Goal: Find specific page/section

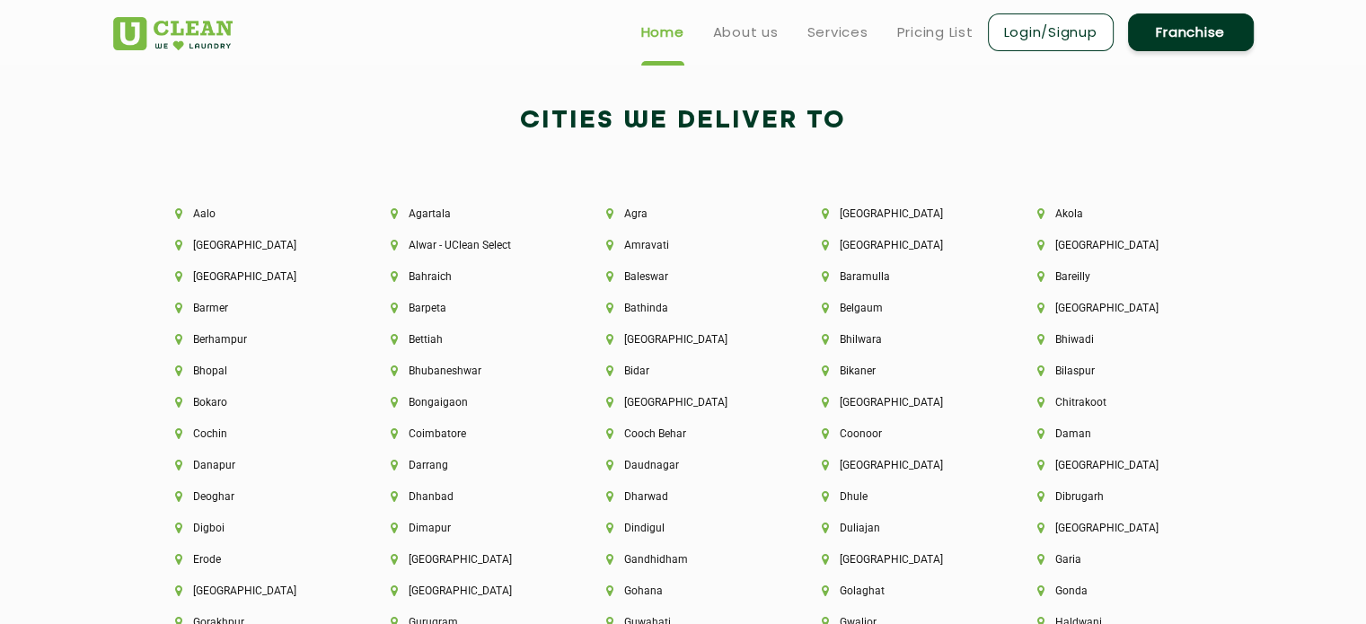
scroll to position [3819, 0]
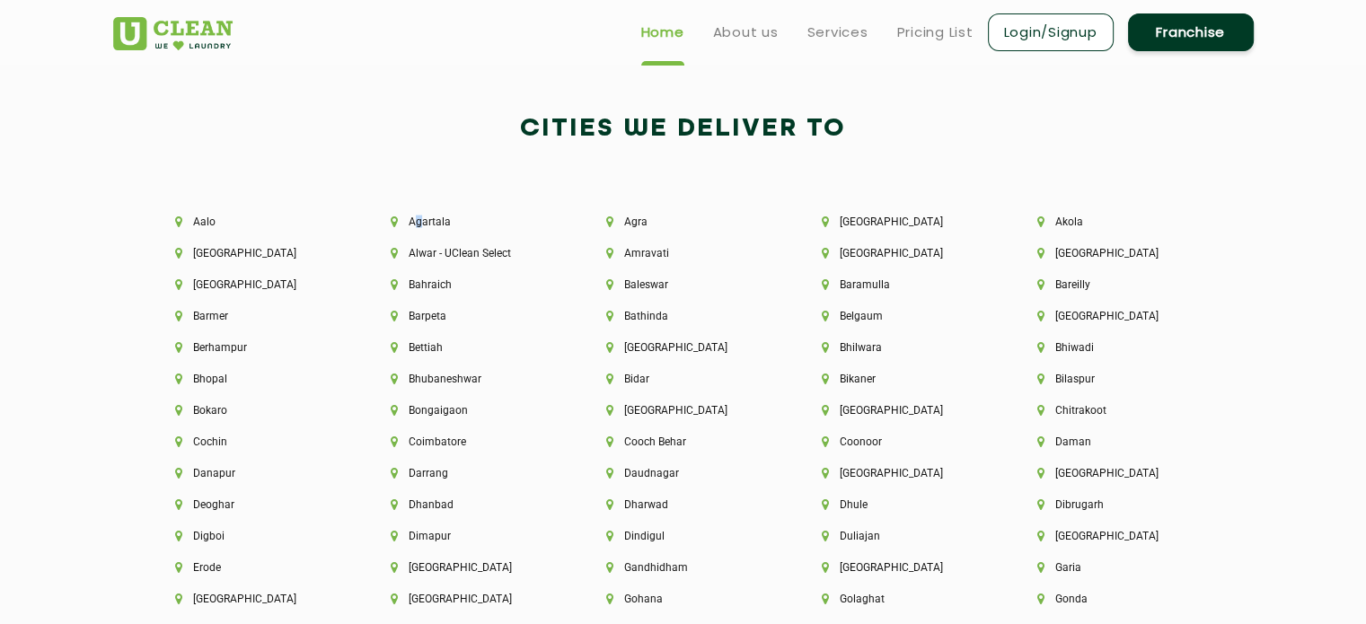
drag, startPoint x: 420, startPoint y: 237, endPoint x: 413, endPoint y: 229, distance: 10.8
click at [413, 229] on div "Agartala" at bounding box center [468, 231] width 216 height 31
click at [419, 224] on li "Agartala" at bounding box center [468, 222] width 154 height 13
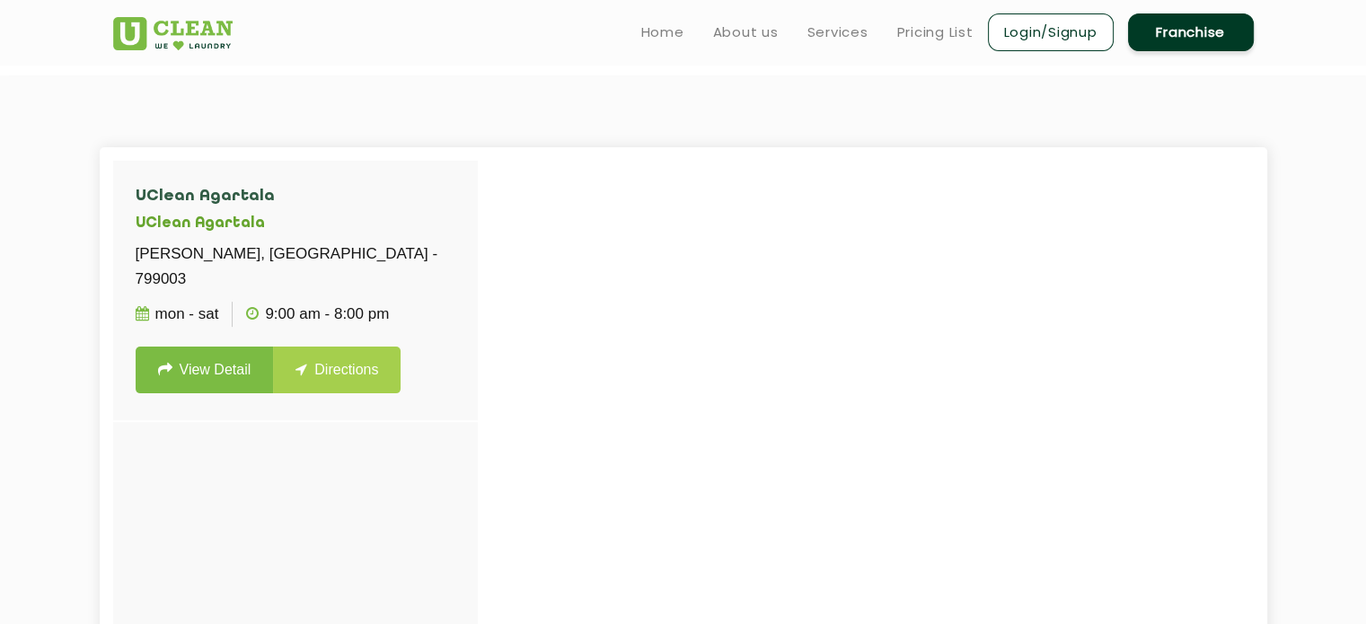
scroll to position [399, 0]
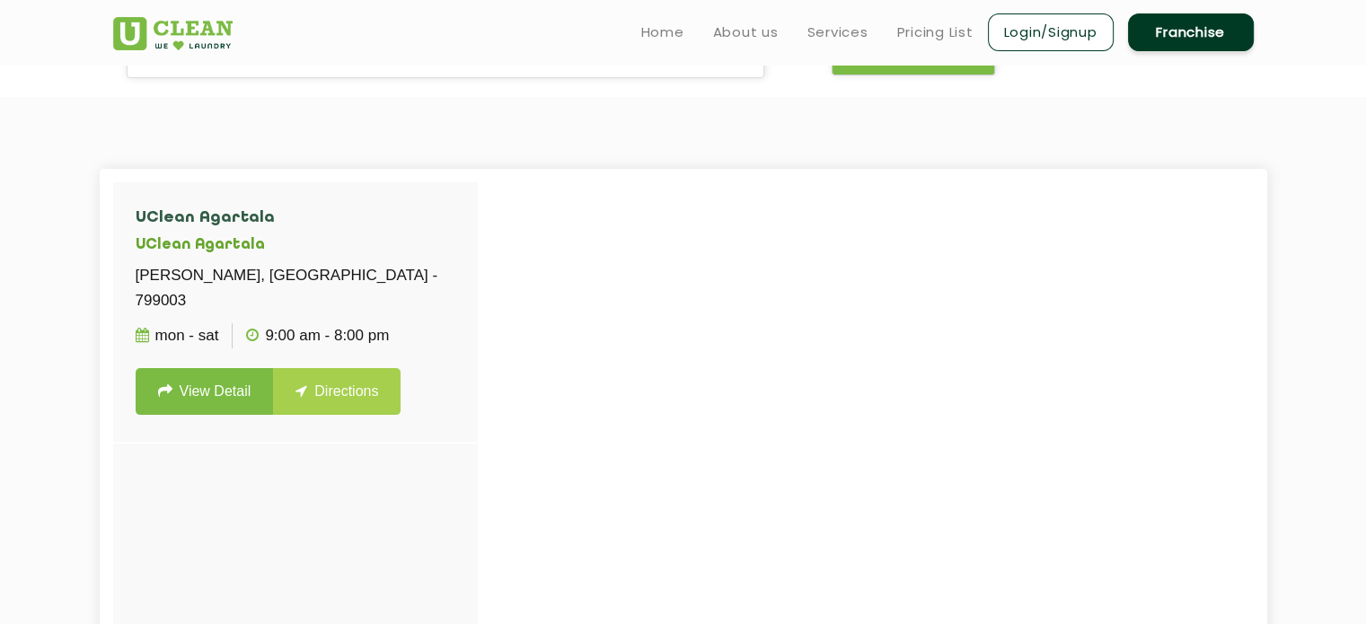
click at [172, 33] on img at bounding box center [172, 33] width 119 height 33
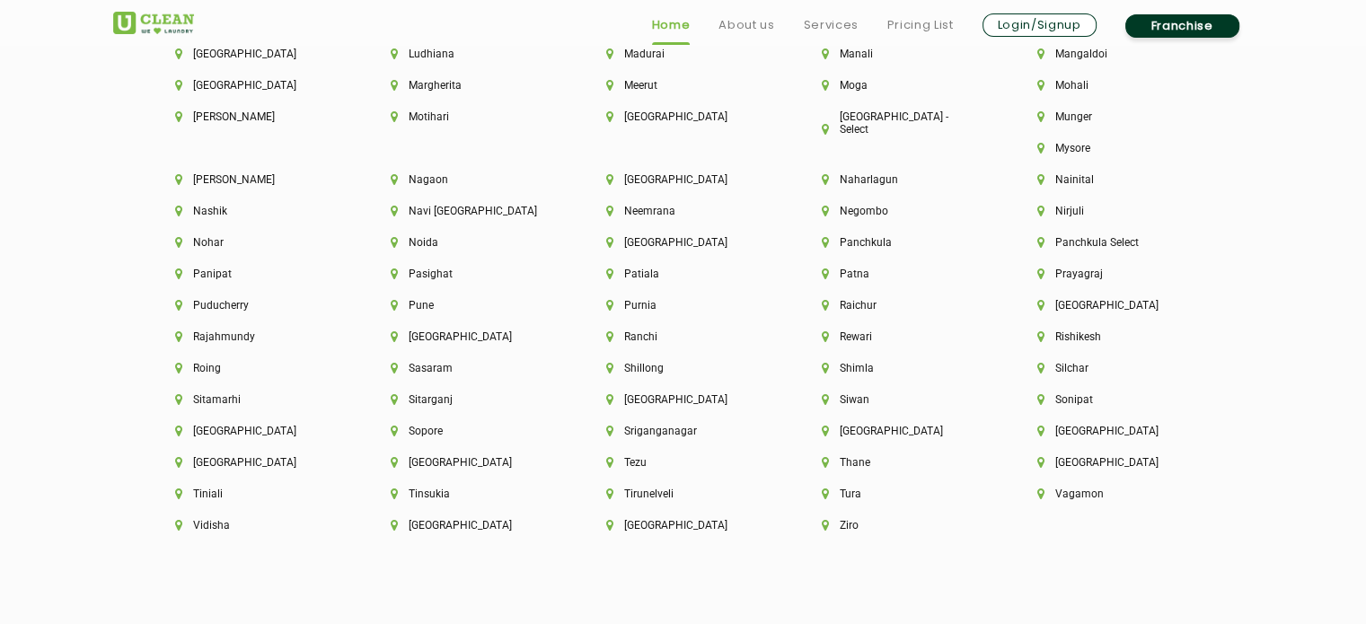
scroll to position [4710, 0]
click at [163, 20] on img at bounding box center [153, 23] width 81 height 22
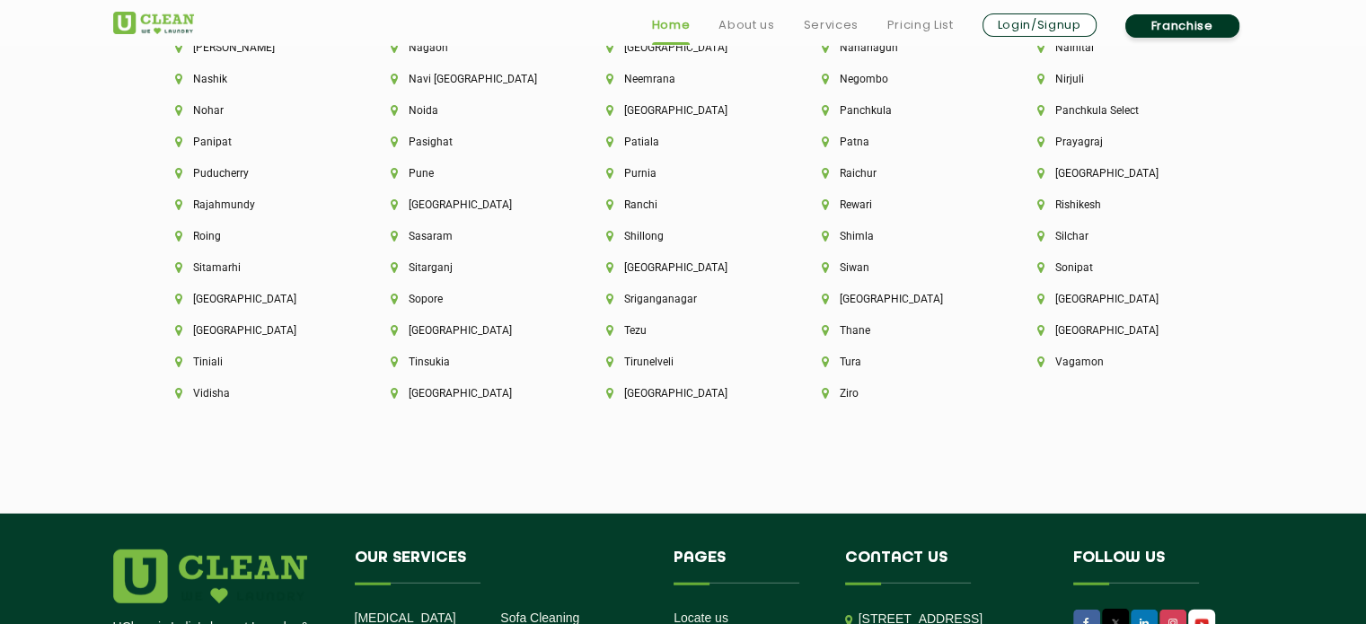
scroll to position [5145, 0]
